Goal: Navigation & Orientation: Find specific page/section

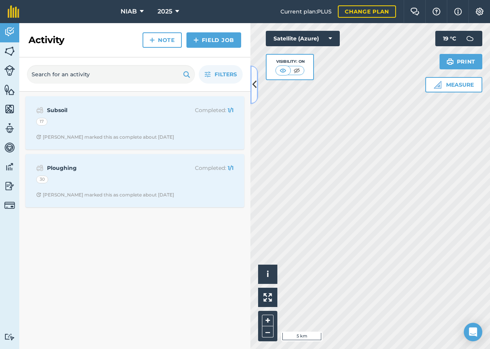
click at [254, 81] on icon at bounding box center [254, 84] width 4 height 13
